Goal: Information Seeking & Learning: Understand process/instructions

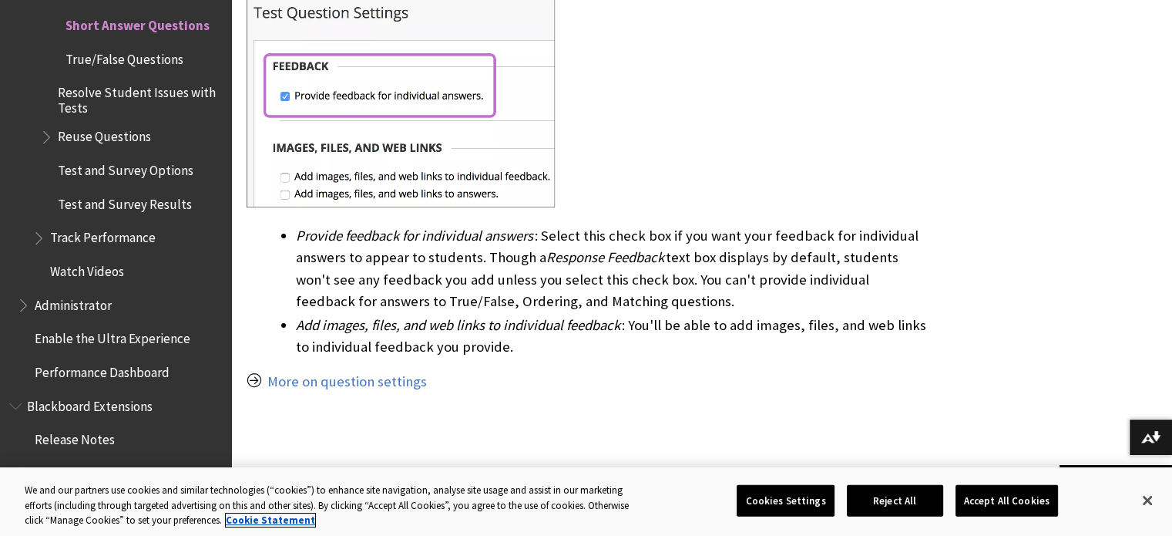
scroll to position [1199, 0]
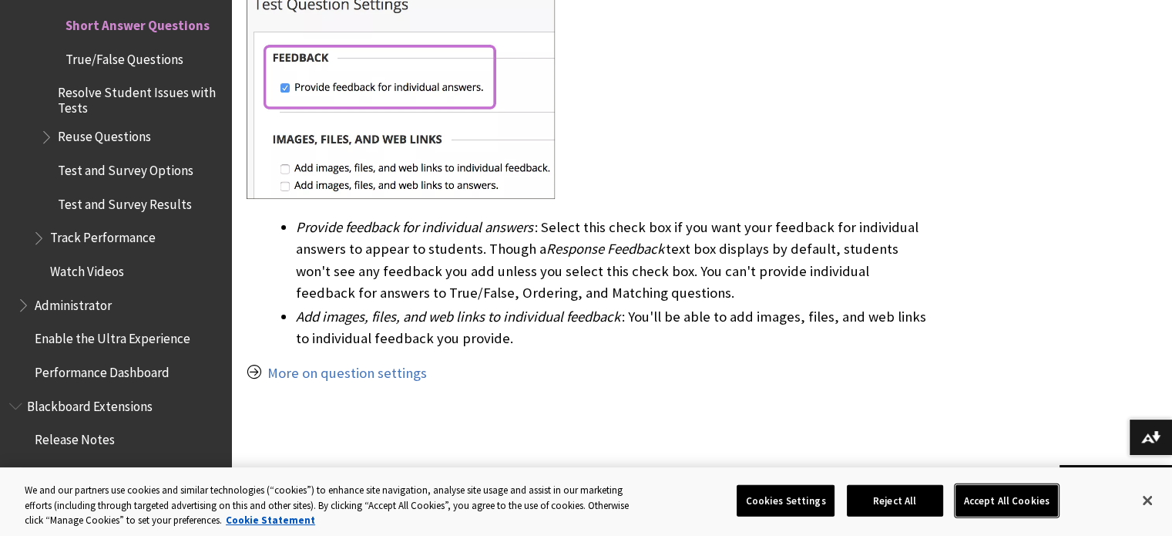
click at [1002, 492] on button "Accept All Cookies" at bounding box center [1006, 500] width 102 height 32
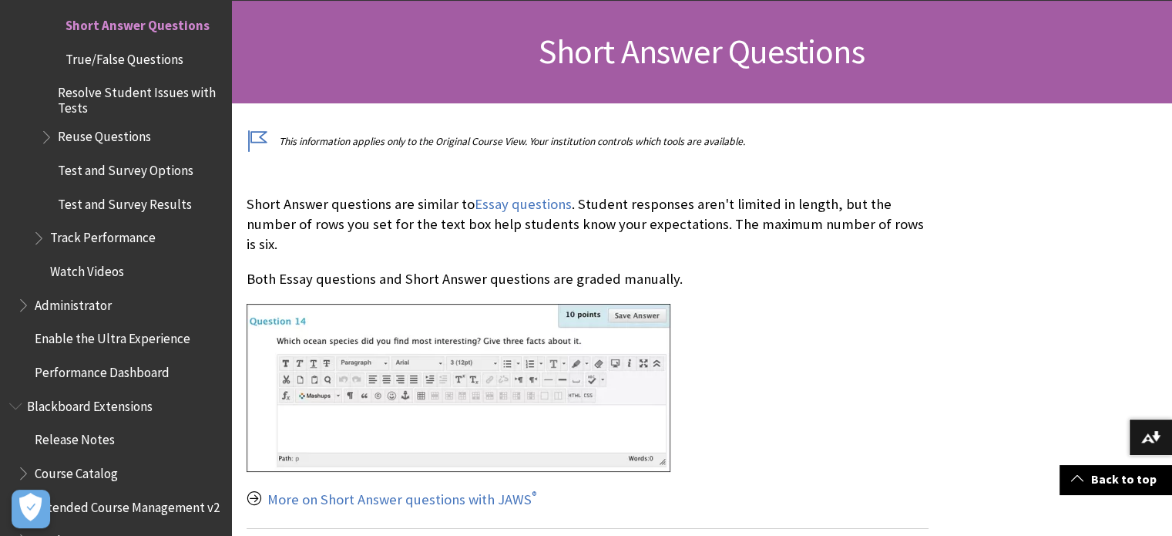
scroll to position [222, 0]
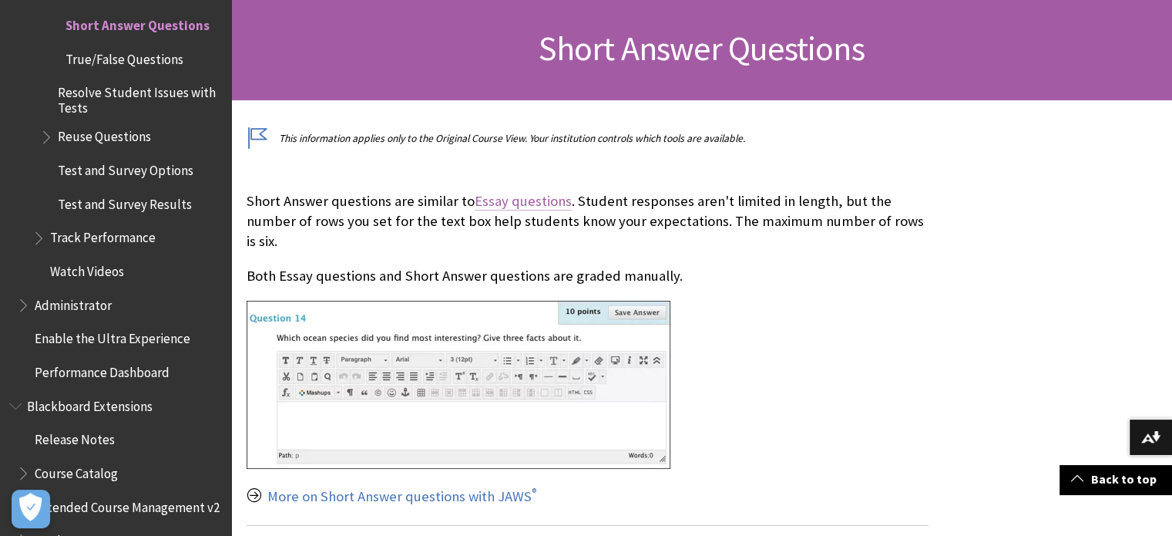
click at [522, 203] on link "Essay questions" at bounding box center [523, 201] width 97 height 18
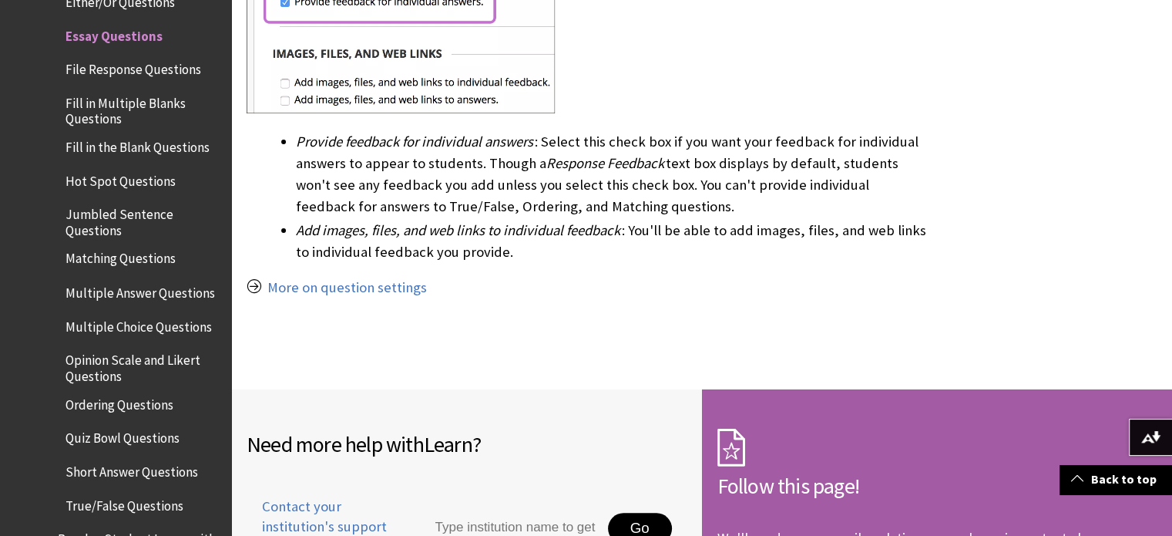
scroll to position [1171, 0]
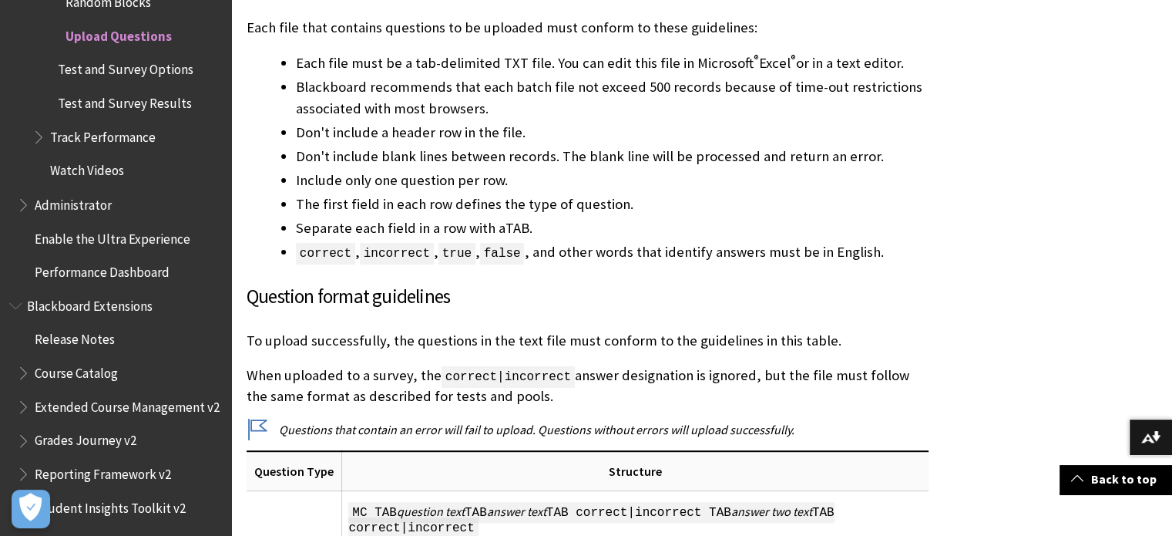
scroll to position [1193, 0]
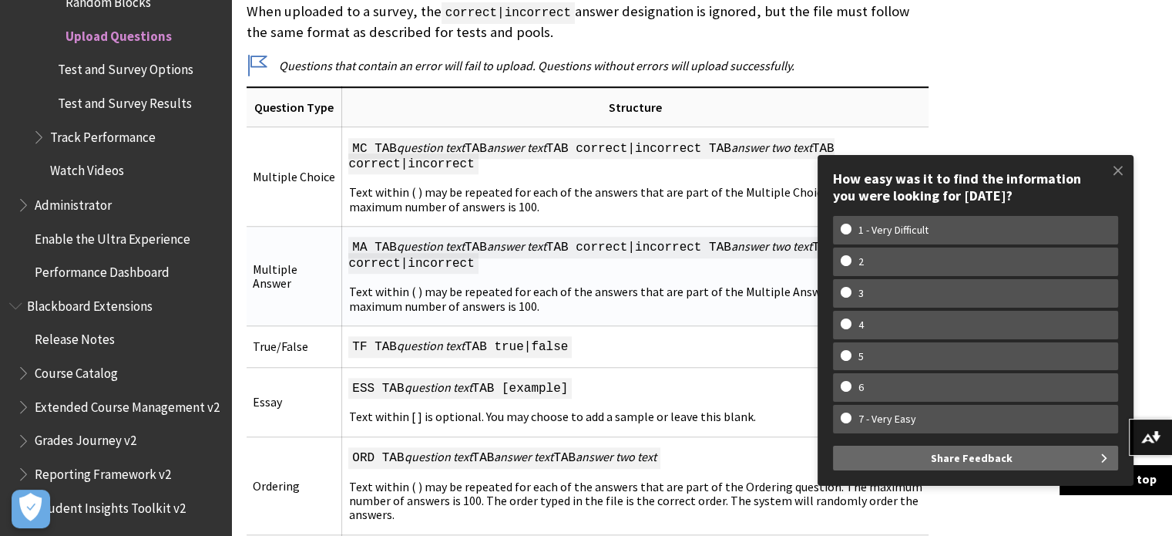
click at [603, 264] on td "MA TAB question text TAB answer text TAB correct|incorrect TAB answer two text …" at bounding box center [635, 276] width 586 height 99
click at [1119, 168] on span at bounding box center [1118, 170] width 32 height 32
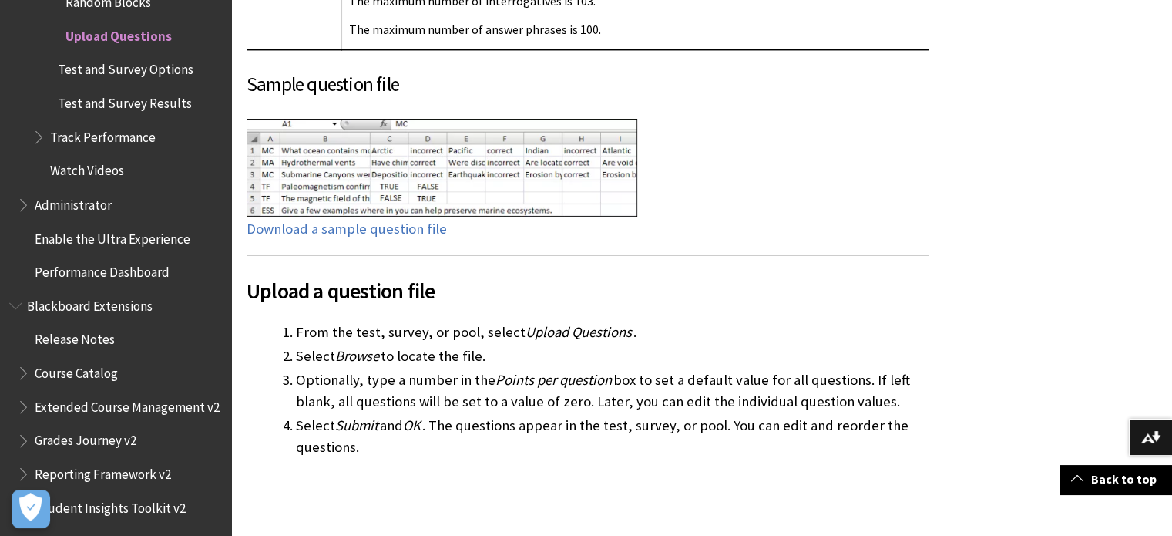
scroll to position [2493, 0]
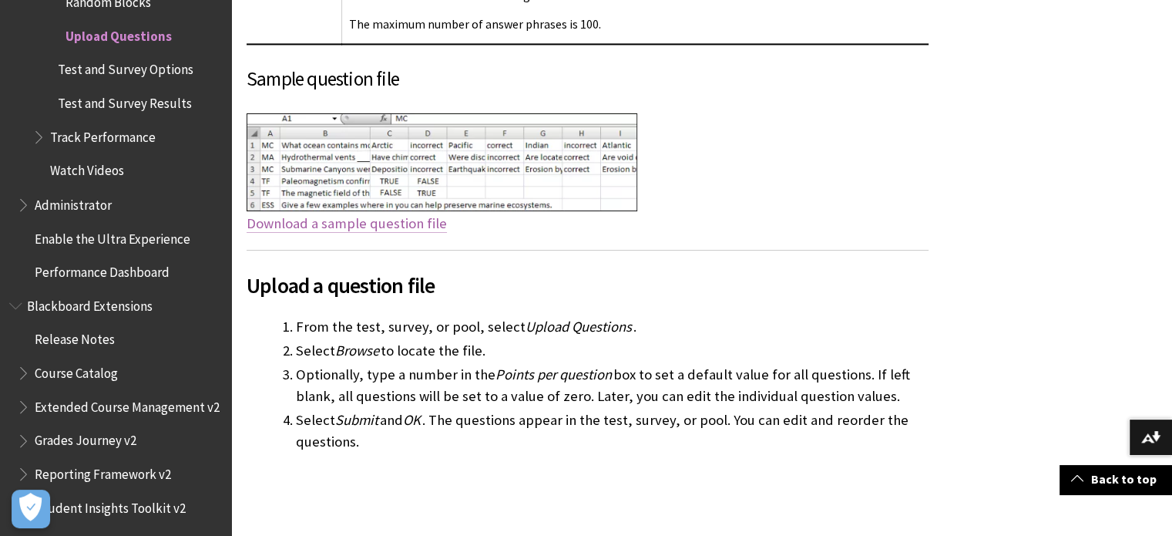
click at [379, 233] on link "Download a sample question file" at bounding box center [347, 223] width 200 height 18
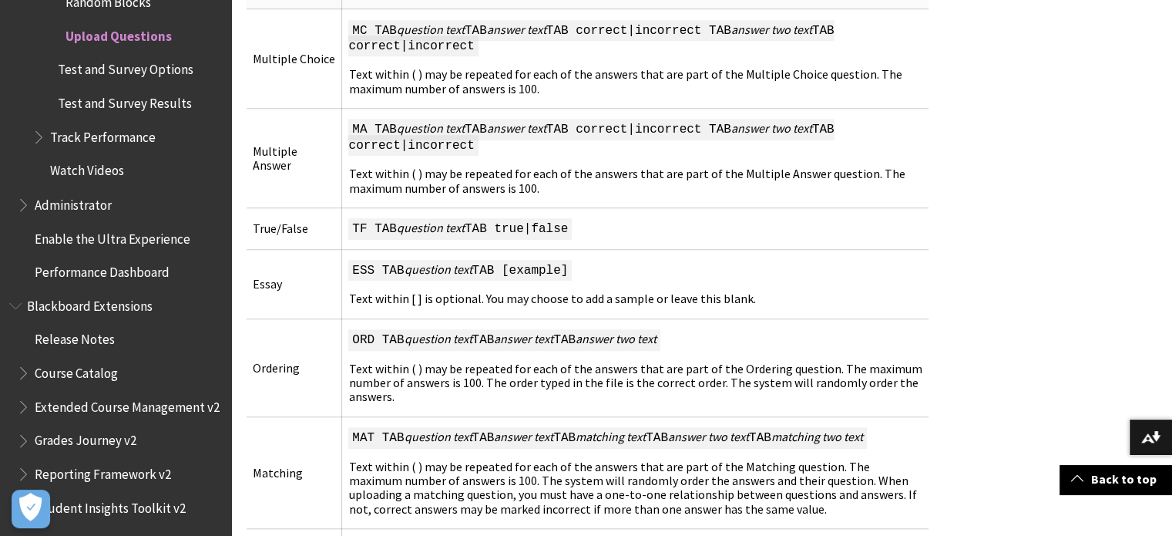
scroll to position [1325, 0]
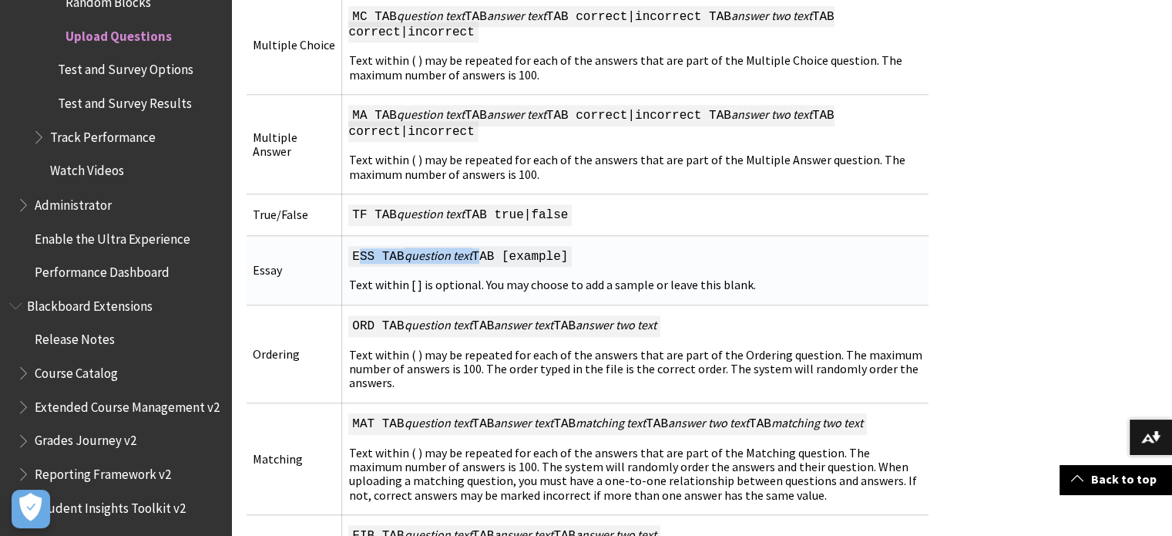
drag, startPoint x: 358, startPoint y: 250, endPoint x: 487, endPoint y: 256, distance: 129.6
click at [487, 256] on span "ESS TAB question text TAB [example]" at bounding box center [459, 257] width 223 height 22
click at [644, 266] on td "ESS TAB question text TAB [example] Text within [ ] is optional. You may choose…" at bounding box center [635, 269] width 586 height 69
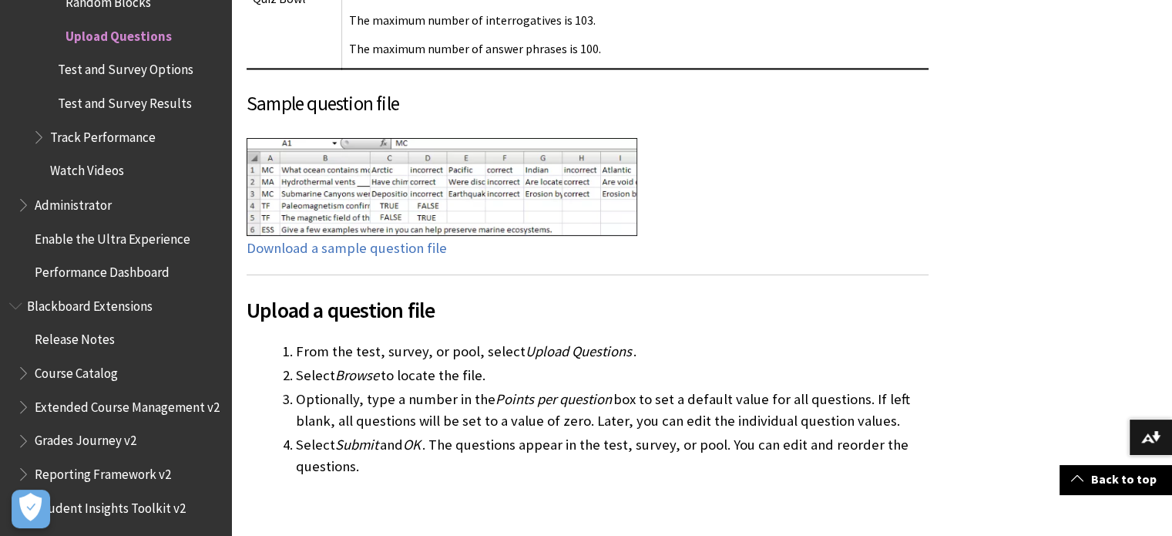
scroll to position [2481, 0]
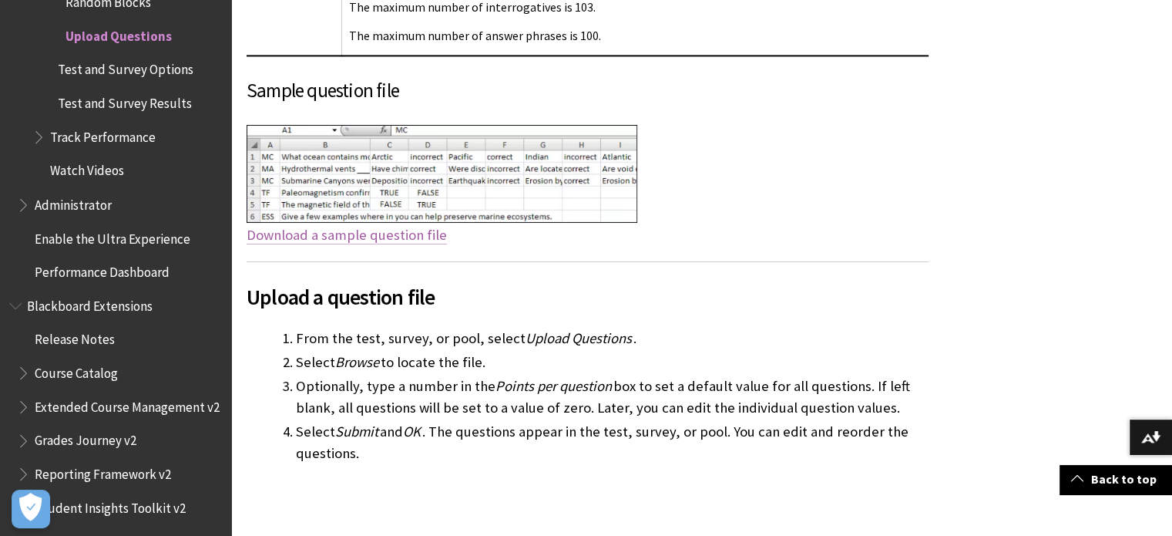
click at [398, 244] on link "Download a sample question file" at bounding box center [347, 235] width 200 height 18
click at [820, 182] on div at bounding box center [588, 176] width 682 height 102
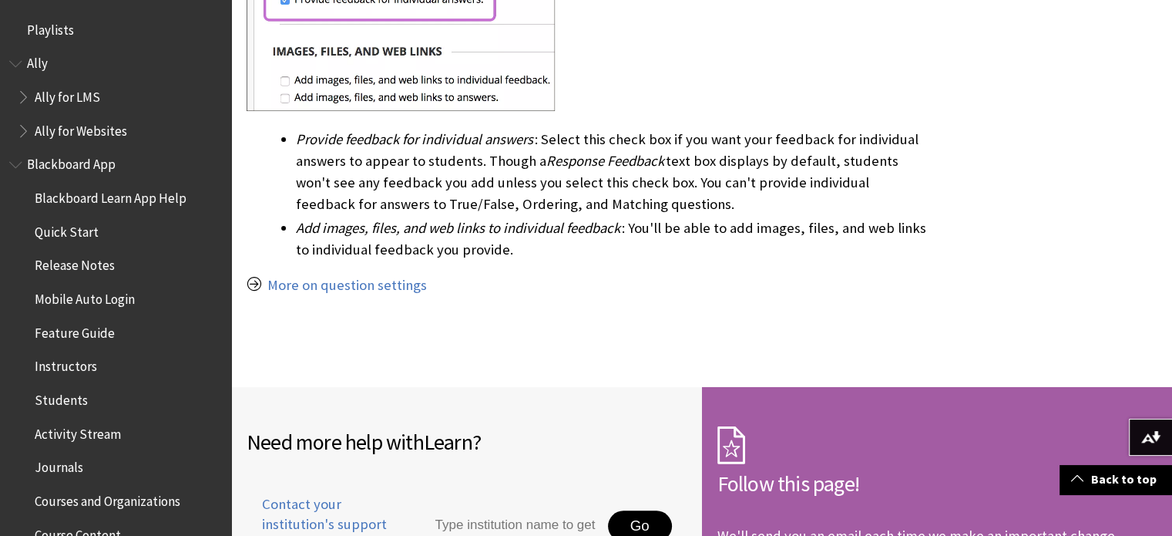
scroll to position [2636, 0]
